Goal: Navigation & Orientation: Find specific page/section

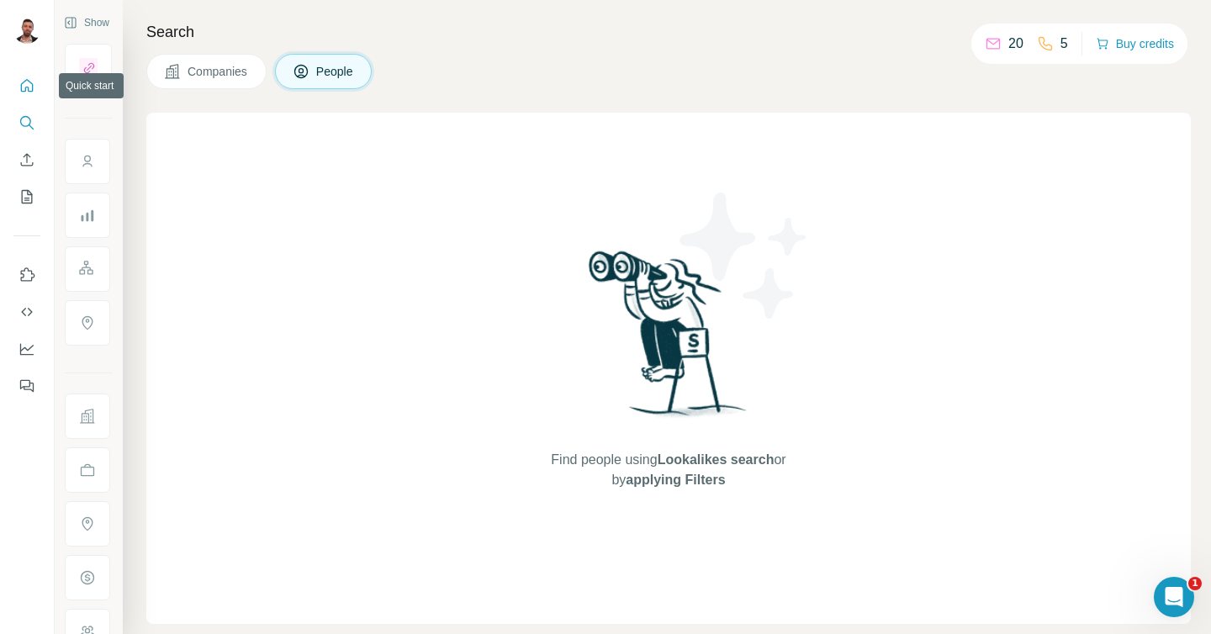
click at [22, 82] on icon "Quick start" at bounding box center [27, 85] width 17 height 17
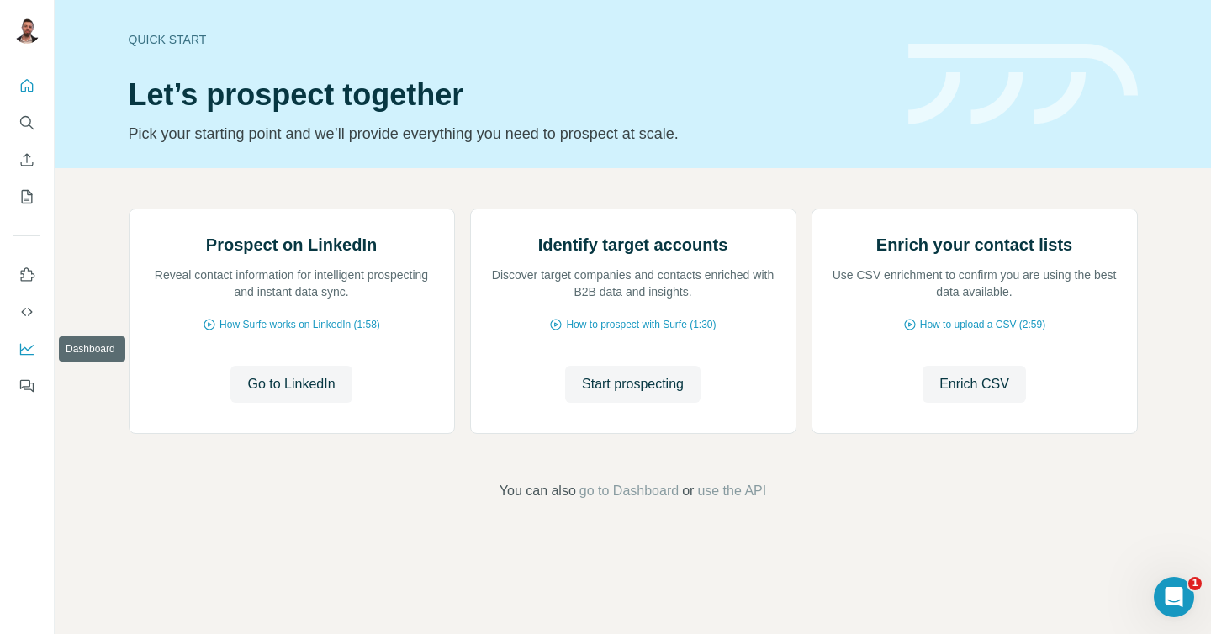
click at [26, 351] on icon "Dashboard" at bounding box center [27, 349] width 17 height 17
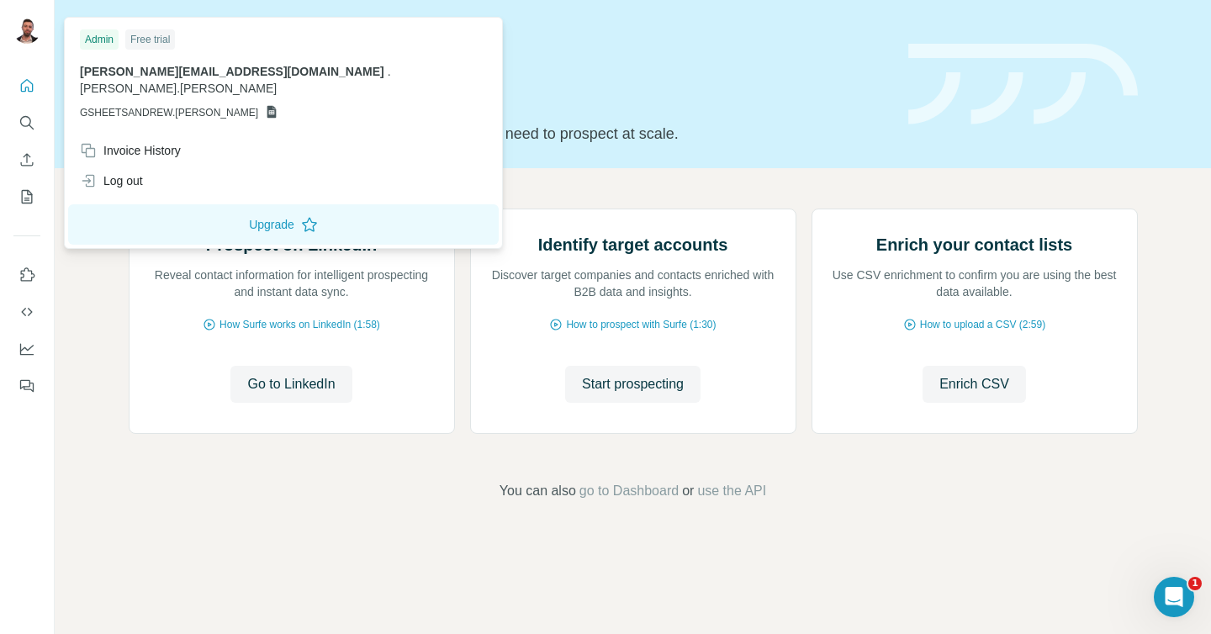
click at [35, 34] on img at bounding box center [26, 30] width 27 height 27
click at [33, 86] on icon "Quick start" at bounding box center [27, 85] width 13 height 13
